Goal: Information Seeking & Learning: Find specific fact

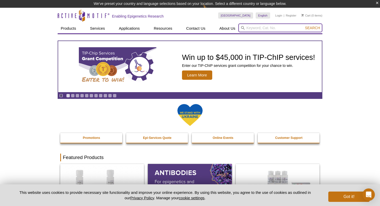
click at [277, 31] on input "search" at bounding box center [281, 28] width 84 height 9
type input "h4k20me3"
click at [304, 26] on button "Search" at bounding box center [313, 28] width 18 height 5
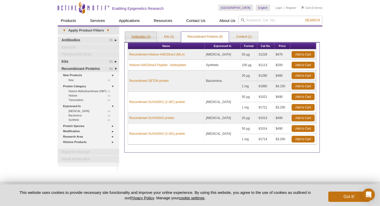
click at [147, 33] on link "Antibodies (3)" at bounding box center [141, 37] width 32 height 10
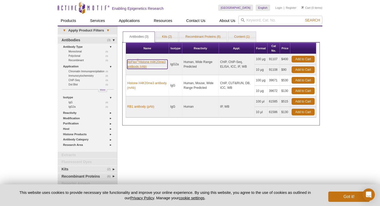
click at [146, 68] on link "AbFlex ® Histone H4K20me3 antibody (rAb)" at bounding box center [147, 64] width 40 height 9
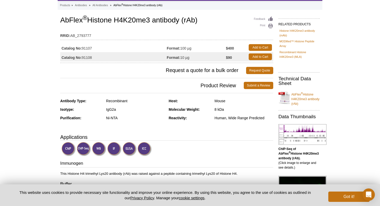
scroll to position [27, 0]
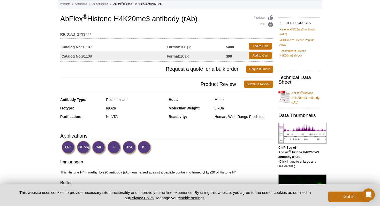
click at [218, 101] on div "Mouse" at bounding box center [244, 100] width 59 height 5
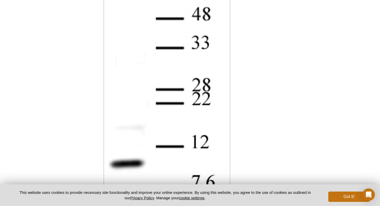
scroll to position [580, 0]
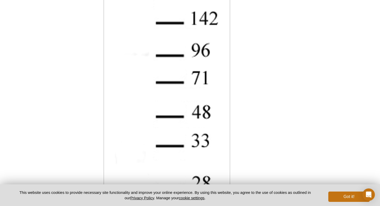
click at [306, 132] on div "RELATED PRODUCTS Histone H4K20me3 antibody (mAb) MODified™ Histone Peptide Arra…" at bounding box center [297, 20] width 49 height 1120
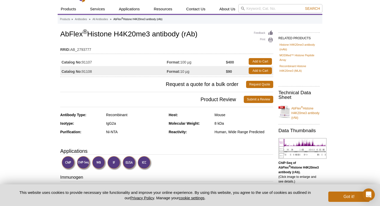
scroll to position [18, 0]
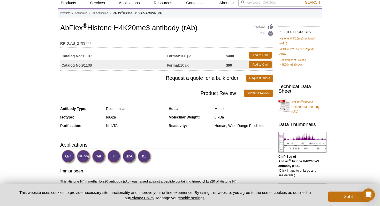
click at [200, 29] on h1 "AbFlex ® Histone H4K20me3 antibody (rAb)" at bounding box center [166, 28] width 213 height 9
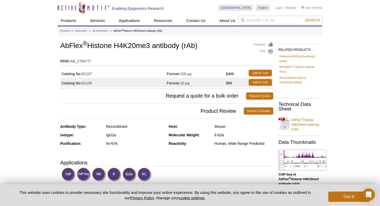
drag, startPoint x: 98, startPoint y: 83, endPoint x: 61, endPoint y: 84, distance: 36.8
click at [61, 84] on td "Catalog No: 91108" at bounding box center [113, 82] width 107 height 9
copy td "Catalog No: 91108"
click at [123, 47] on h1 "AbFlex ® Histone H4K20me3 antibody (rAb)" at bounding box center [166, 46] width 213 height 9
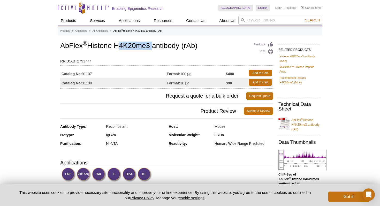
click at [123, 47] on h1 "AbFlex ® Histone H4K20me3 antibody (rAb)" at bounding box center [166, 46] width 213 height 9
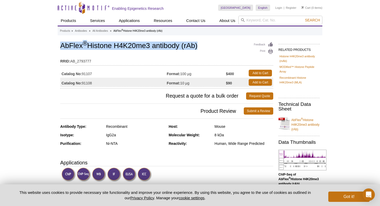
copy h1 "AbFlex ® Histone H4K20me3 antibody (rAb)"
drag, startPoint x: 96, startPoint y: 83, endPoint x: 84, endPoint y: 83, distance: 12.7
click at [83, 83] on td "Catalog No: 91108" at bounding box center [113, 82] width 107 height 9
copy td "91108"
